Goal: Check status

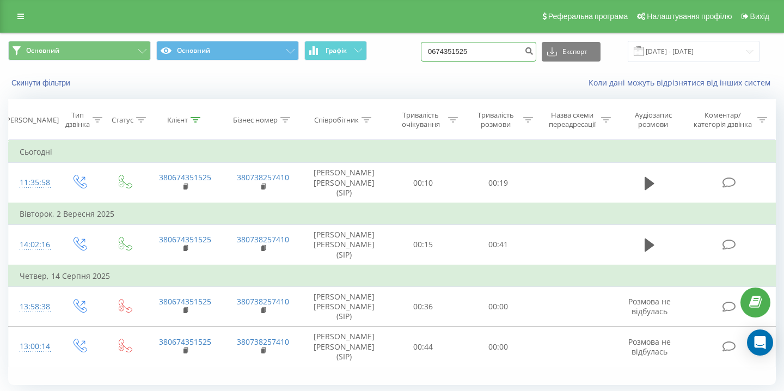
click at [497, 52] on input "0674351525" at bounding box center [478, 52] width 115 height 20
